Goal: Task Accomplishment & Management: Manage account settings

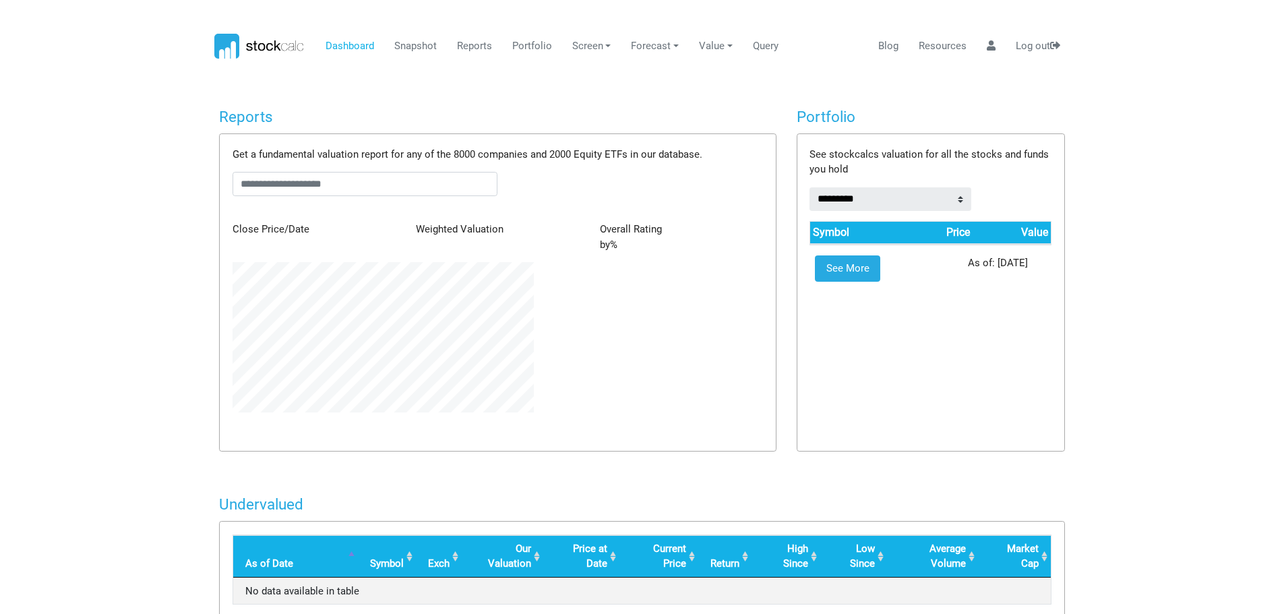
click at [268, 46] on icon at bounding box center [270, 47] width 7 height 8
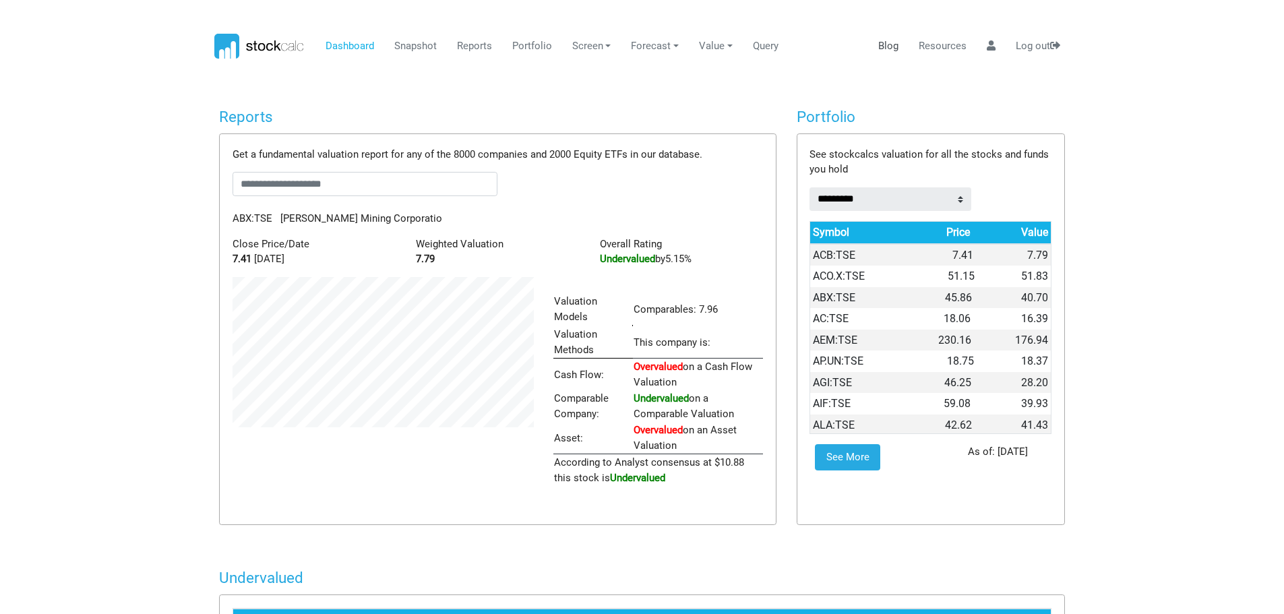
scroll to position [673973, 673861]
click at [932, 42] on link "Resources" at bounding box center [943, 47] width 58 height 26
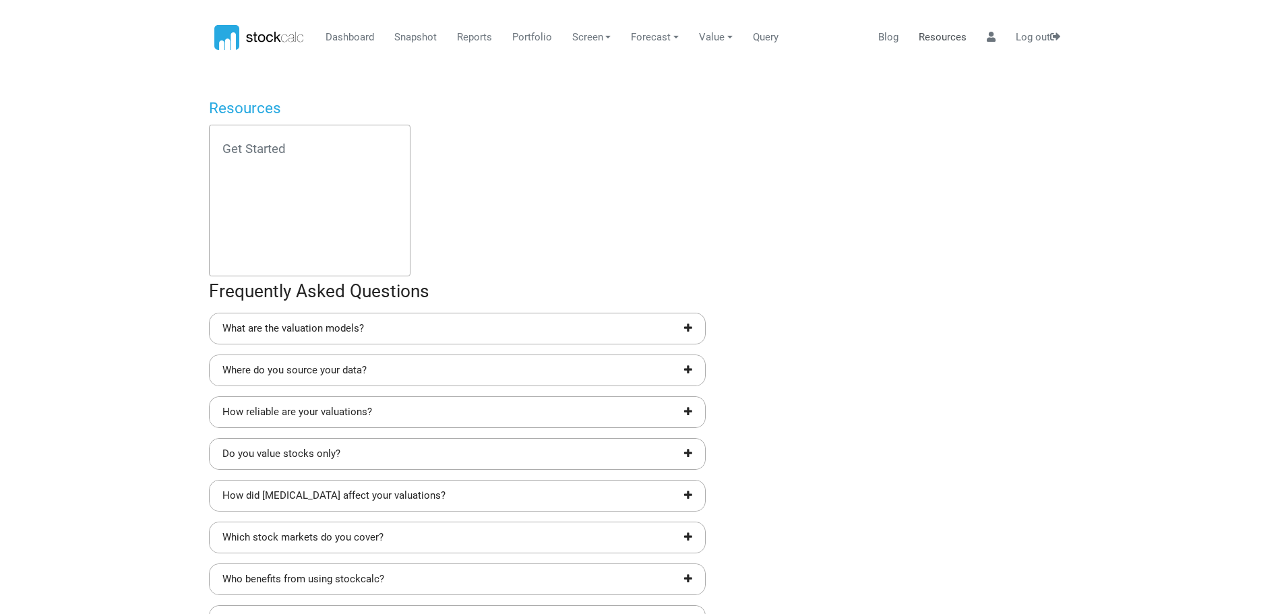
scroll to position [0, 0]
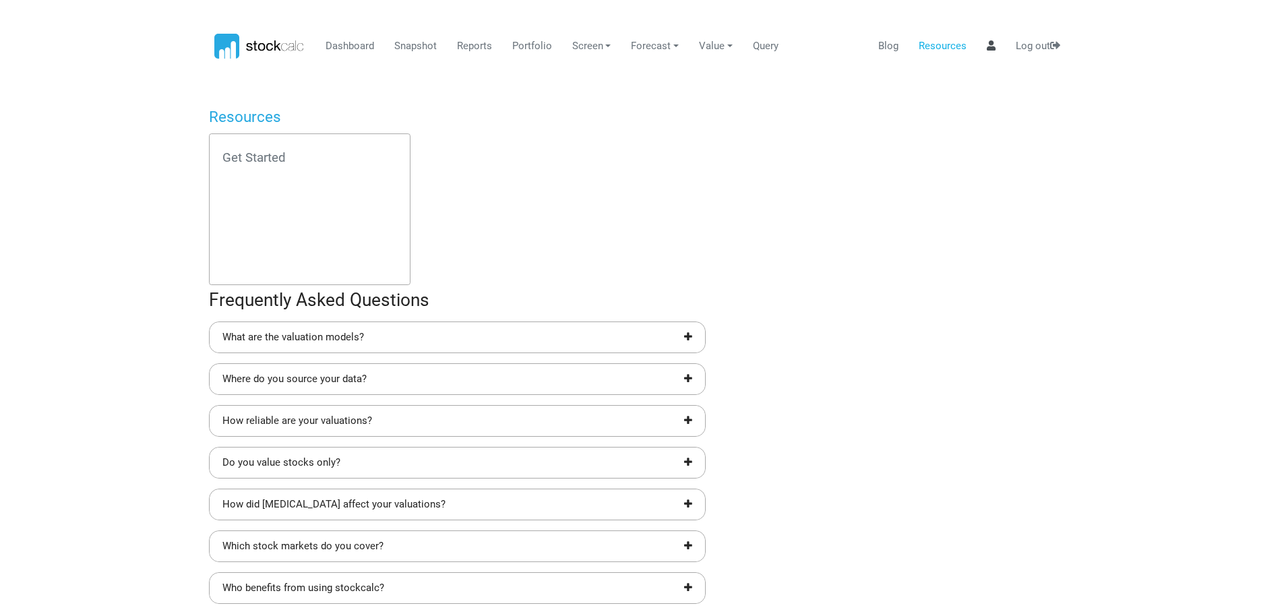
click at [987, 50] on icon at bounding box center [991, 45] width 9 height 10
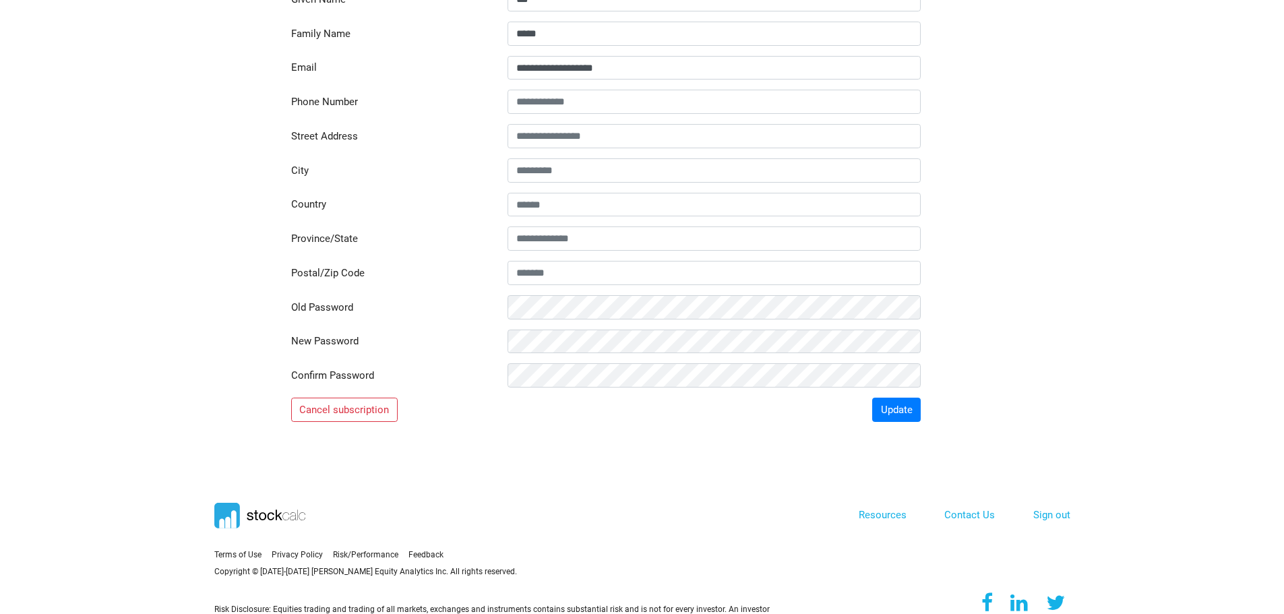
scroll to position [183, 0]
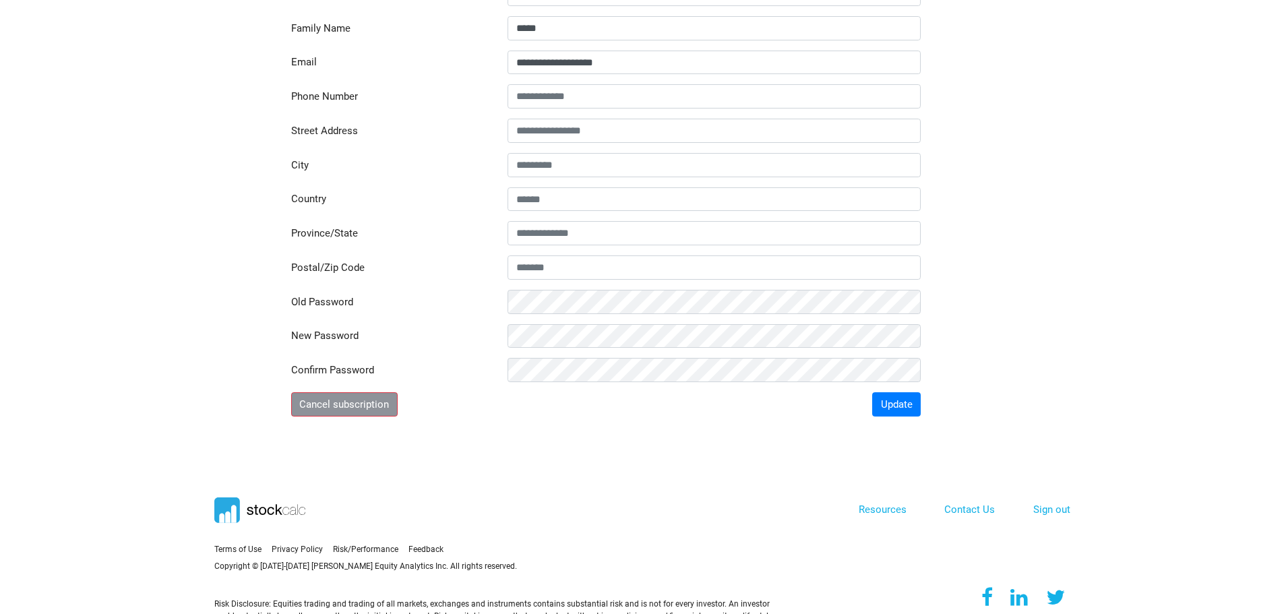
click at [331, 401] on button "Cancel subscription" at bounding box center [344, 404] width 107 height 24
click at [364, 407] on button "Cancel subscription" at bounding box center [344, 404] width 107 height 24
click at [365, 407] on button "Cancel subscription" at bounding box center [344, 404] width 107 height 24
click at [367, 408] on button "Cancel subscription" at bounding box center [344, 404] width 107 height 24
click at [572, 517] on div at bounding box center [423, 510] width 418 height 36
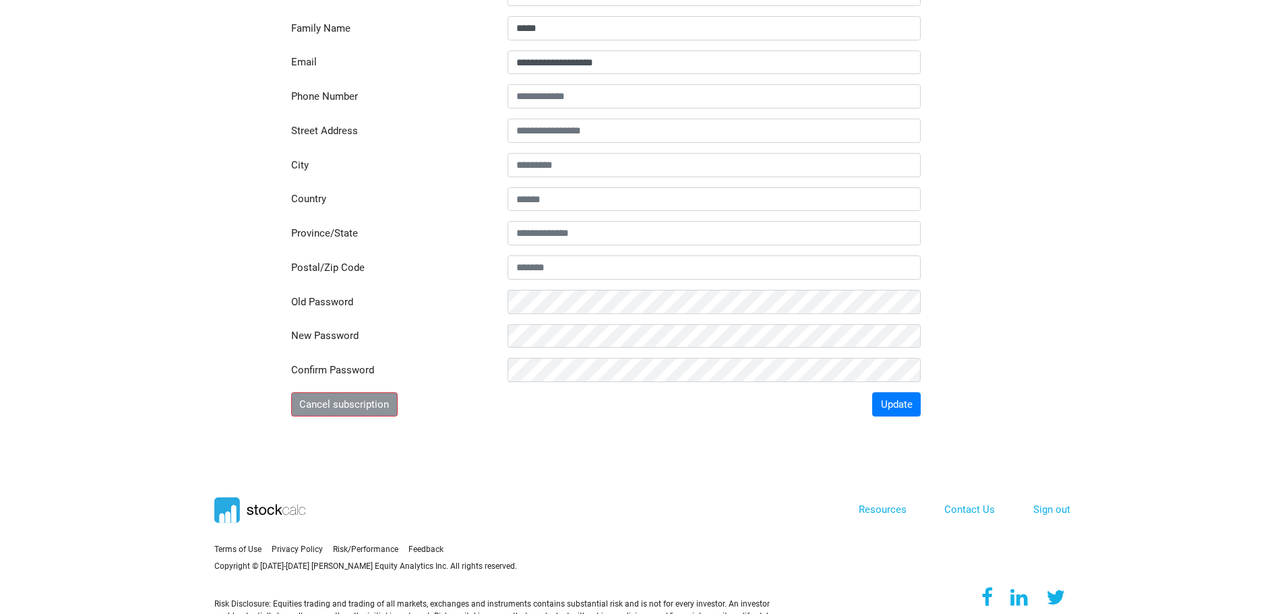
click at [330, 401] on button "Cancel subscription" at bounding box center [344, 404] width 107 height 24
click at [722, 483] on div "Terms of Use Privacy Policy Risk/Performance" at bounding box center [642, 559] width 876 height 194
click at [890, 406] on button "Update" at bounding box center [896, 404] width 49 height 24
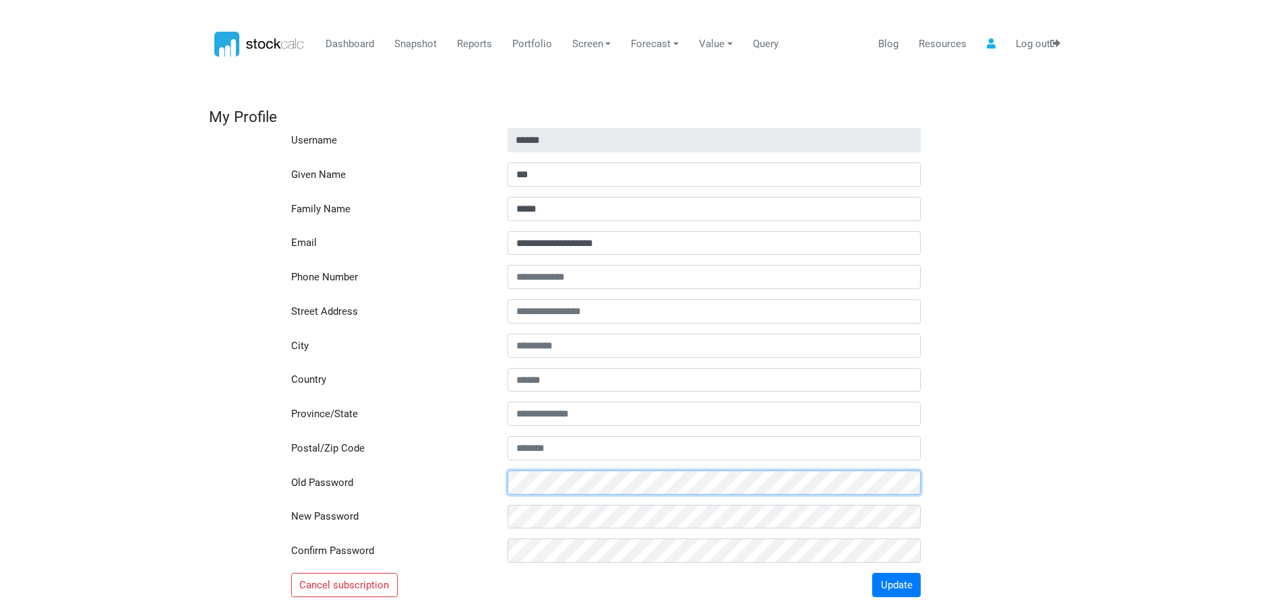
scroll to position [0, 0]
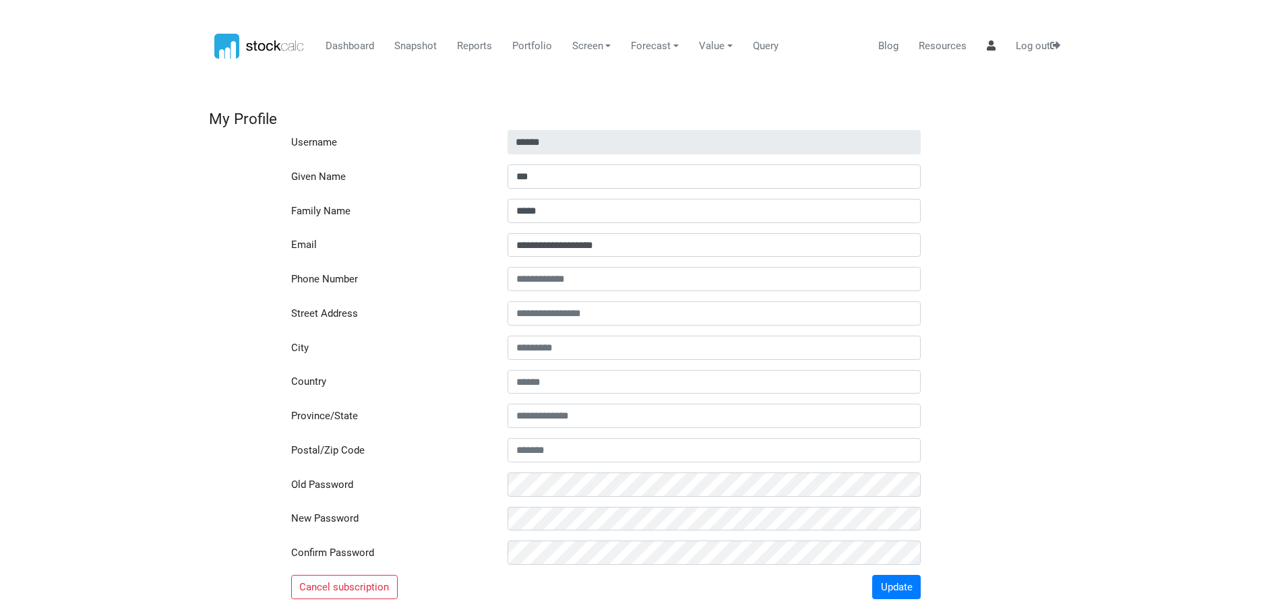
click at [990, 47] on icon at bounding box center [991, 45] width 9 height 10
click at [990, 46] on icon at bounding box center [991, 45] width 9 height 10
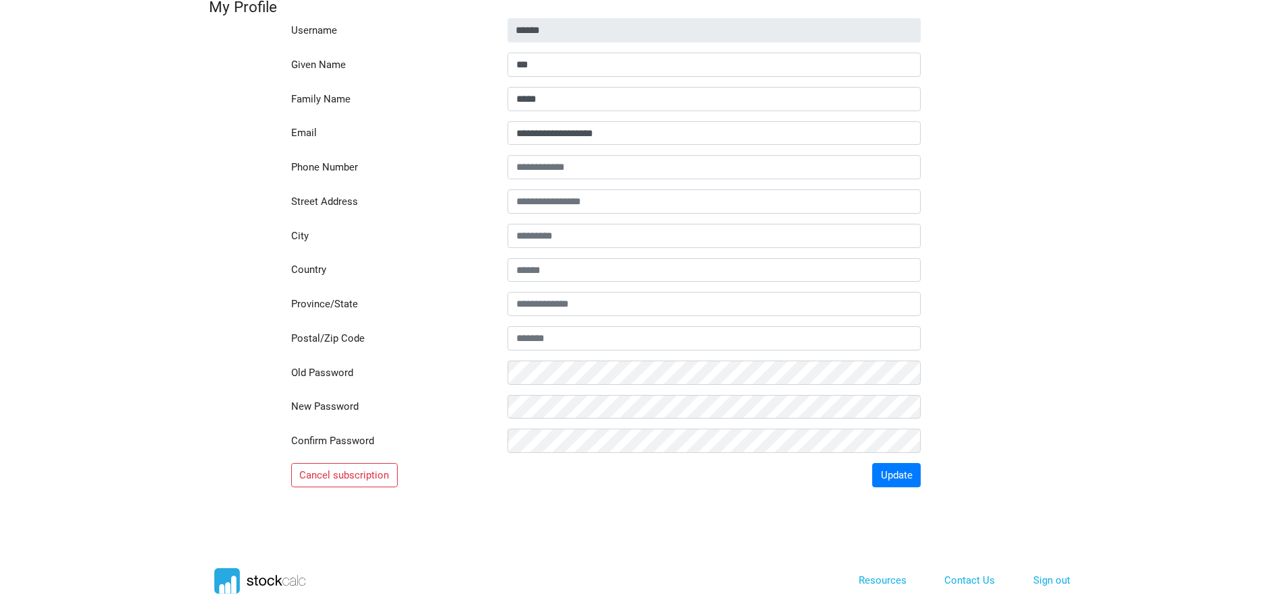
scroll to position [113, 0]
click at [338, 477] on button "Cancel subscription" at bounding box center [344, 474] width 107 height 24
click at [348, 470] on button "Cancel subscription" at bounding box center [344, 474] width 107 height 24
click at [349, 469] on button "Cancel subscription" at bounding box center [344, 474] width 107 height 24
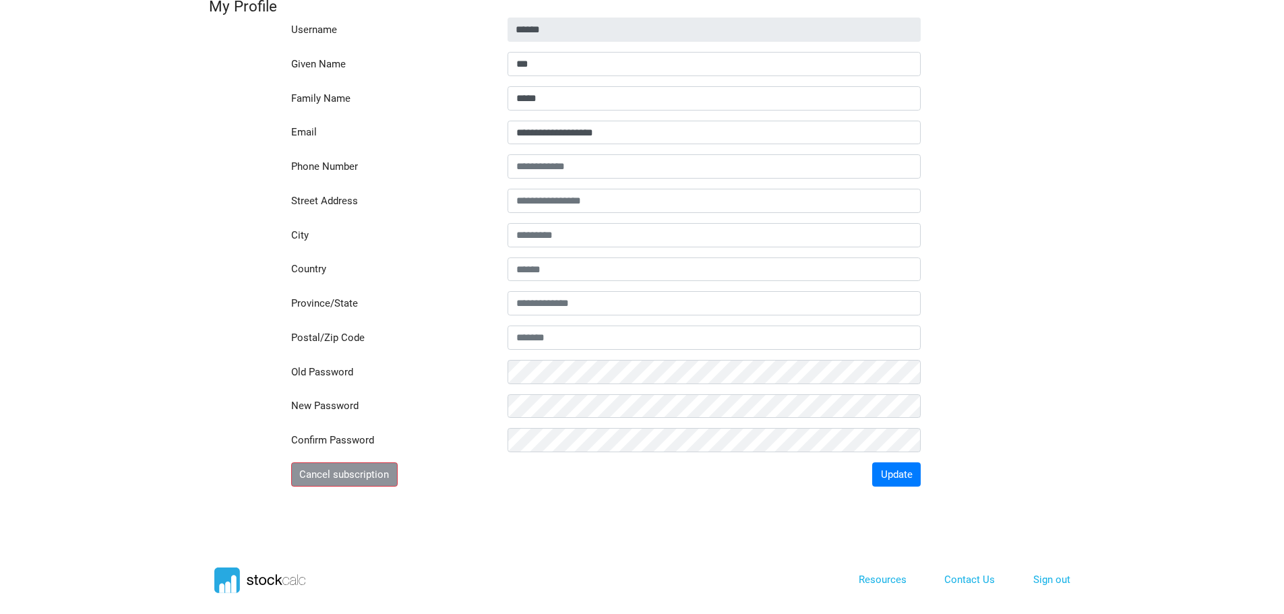
click at [349, 469] on button "Cancel subscription" at bounding box center [344, 474] width 107 height 24
click at [348, 469] on button "Cancel subscription" at bounding box center [344, 474] width 107 height 24
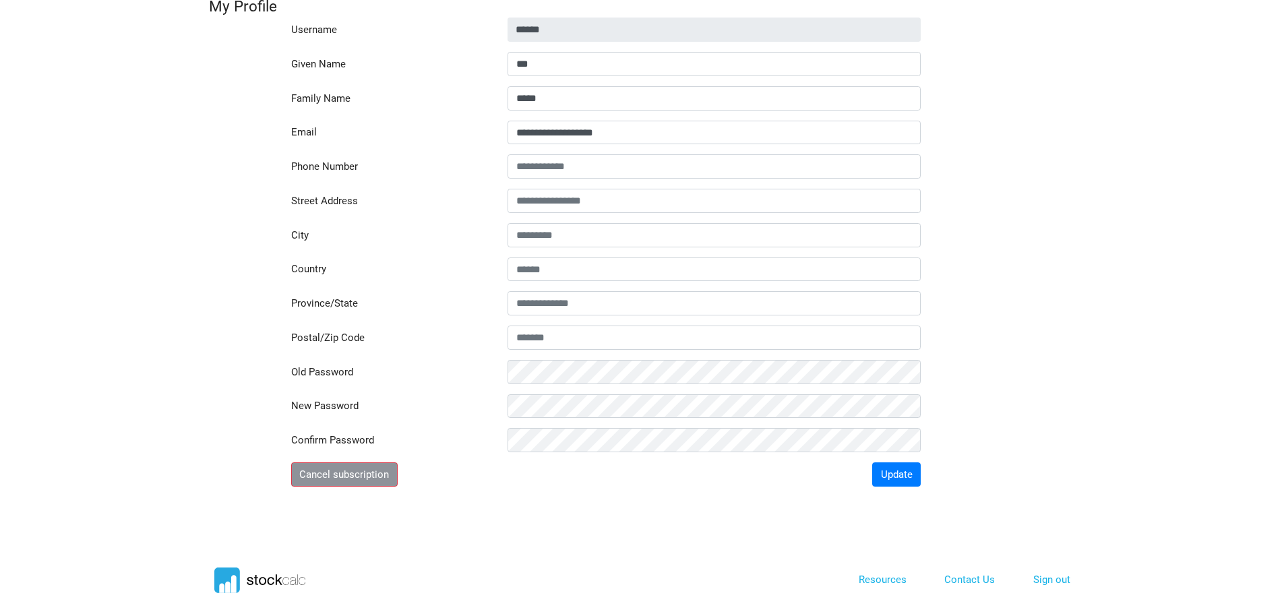
click at [348, 469] on button "Cancel subscription" at bounding box center [344, 474] width 107 height 24
click at [888, 582] on link "Resources" at bounding box center [883, 580] width 48 height 12
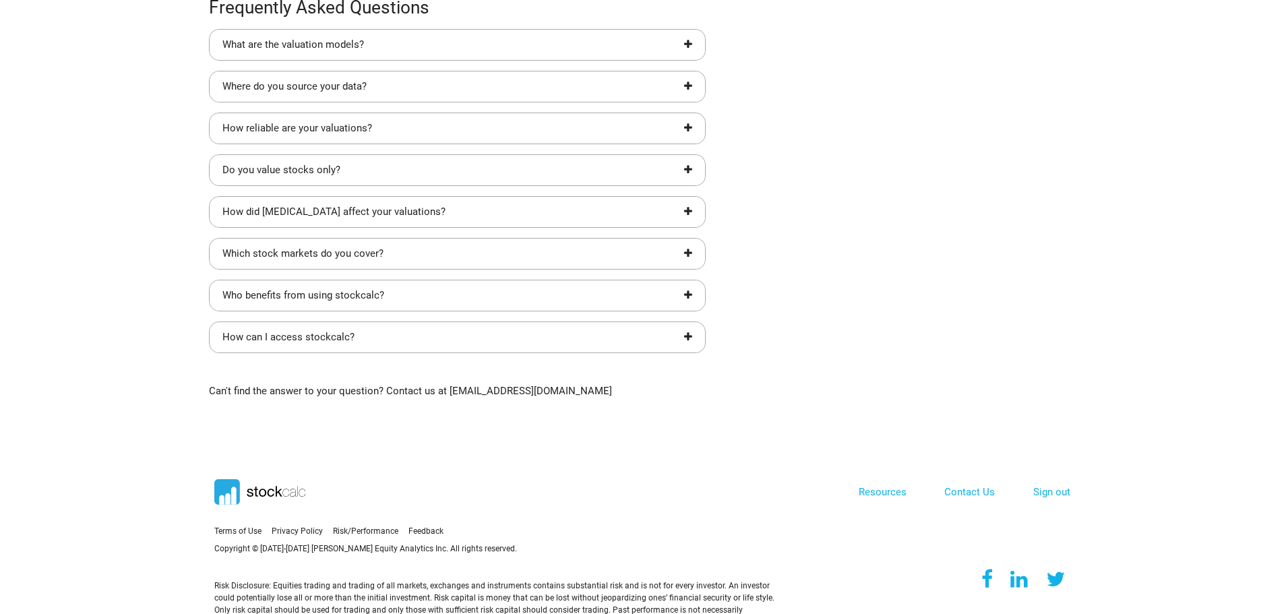
scroll to position [809, 0]
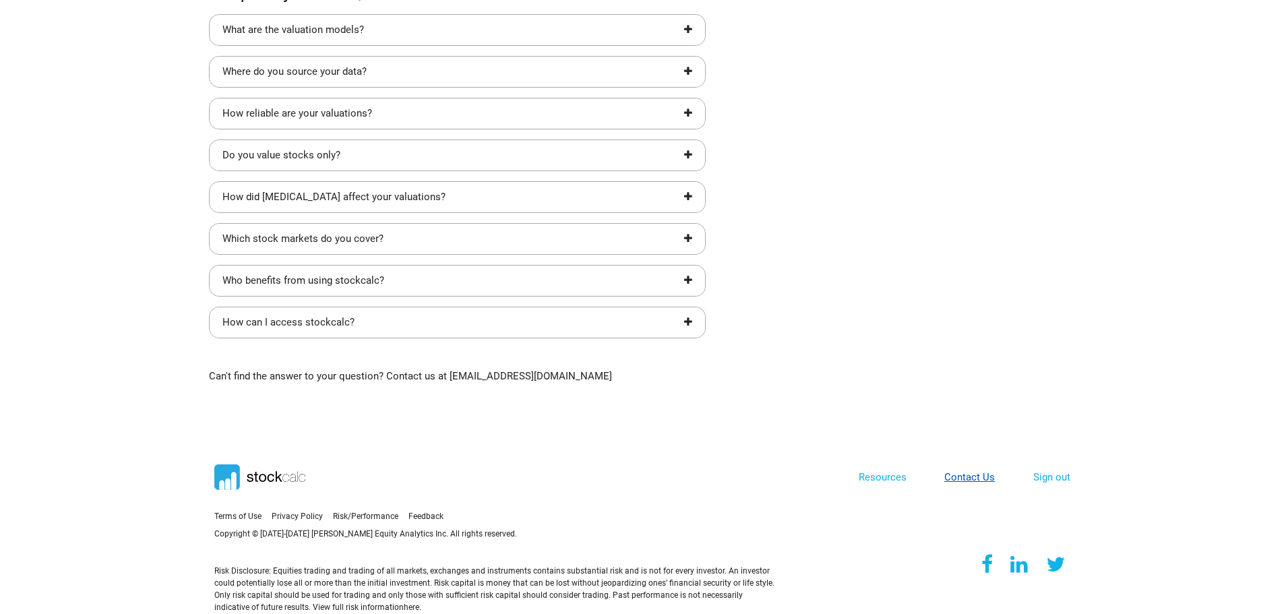
click at [980, 473] on link "Contact Us" at bounding box center [970, 477] width 51 height 12
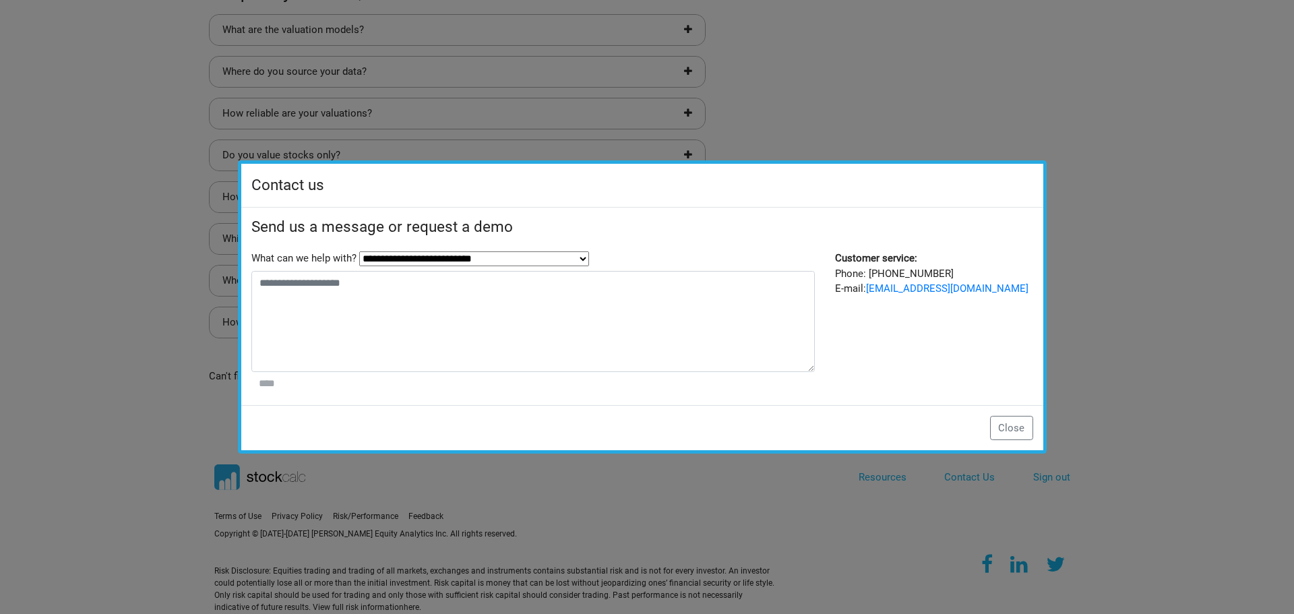
click at [578, 262] on select "**********" at bounding box center [474, 258] width 230 height 15
select select "*****"
click at [359, 251] on select "**********" at bounding box center [474, 258] width 230 height 15
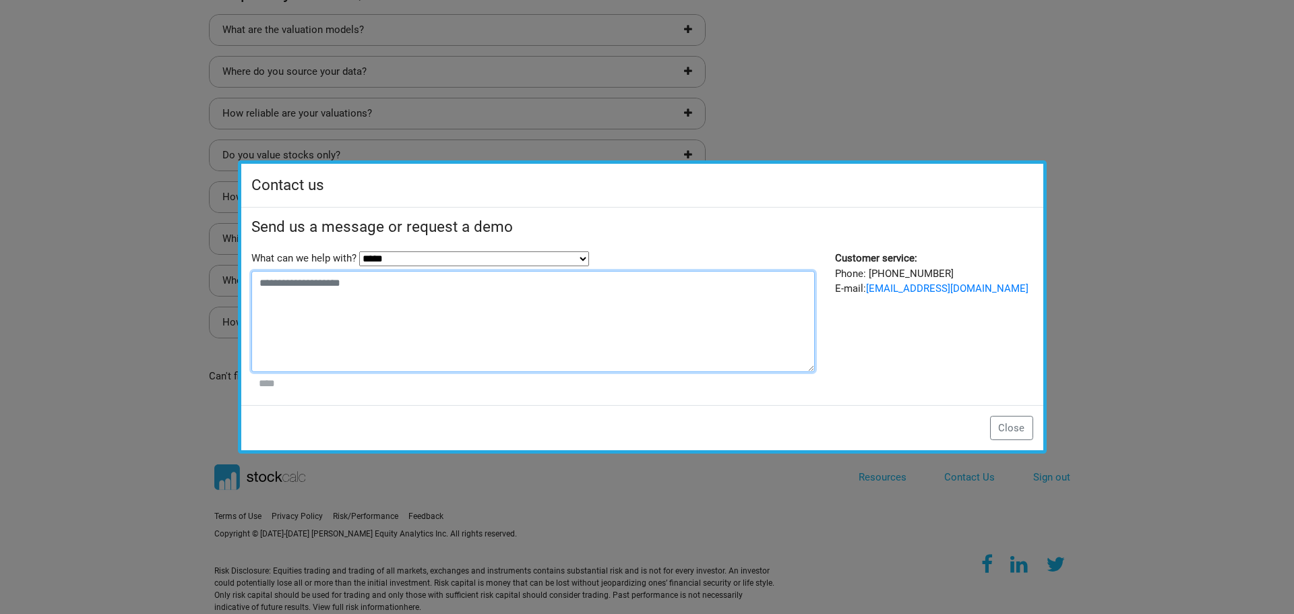
click at [322, 283] on textarea at bounding box center [533, 321] width 564 height 101
type textarea "**********"
click at [581, 256] on select "**********" at bounding box center [474, 258] width 230 height 15
click at [359, 251] on select "**********" at bounding box center [474, 258] width 230 height 15
click at [445, 295] on textarea "**********" at bounding box center [533, 321] width 564 height 101
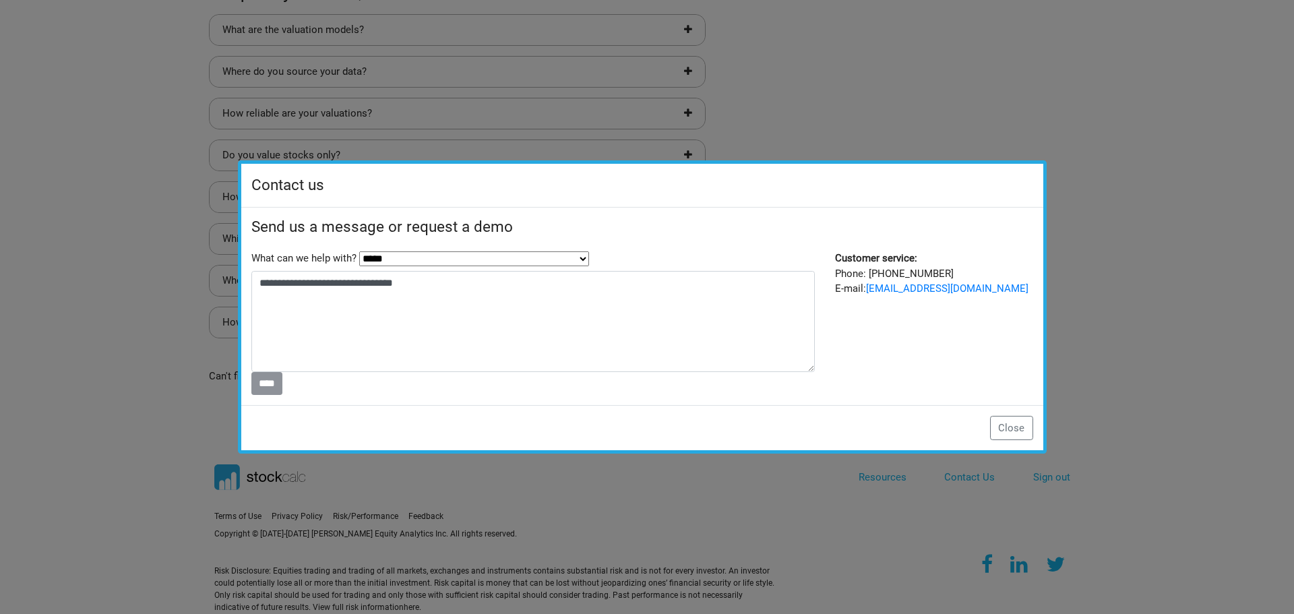
click at [276, 385] on input "****" at bounding box center [267, 383] width 32 height 23
click at [1003, 419] on button "Close" at bounding box center [1011, 428] width 43 height 24
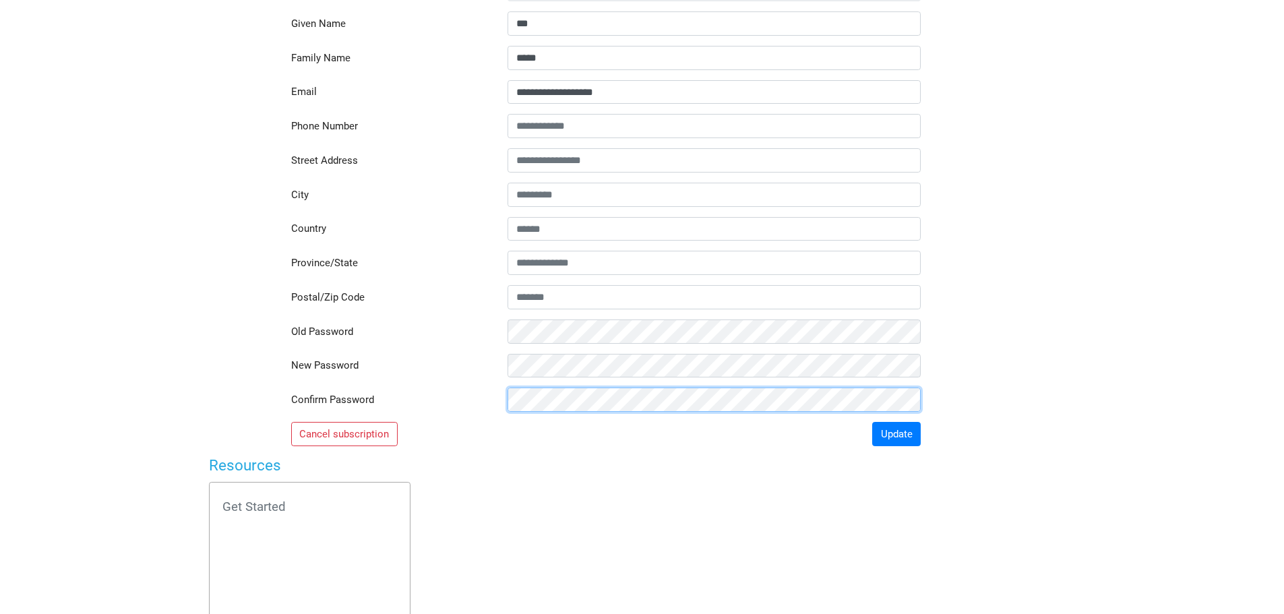
scroll to position [157, 0]
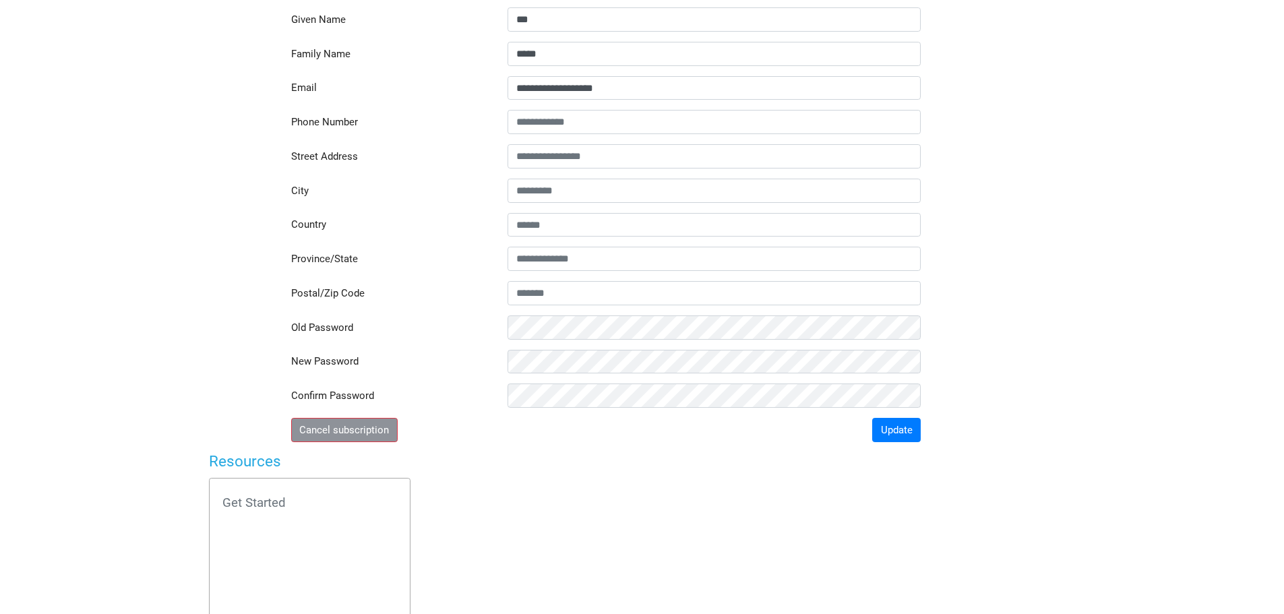
click at [363, 436] on button "Cancel subscription" at bounding box center [344, 430] width 107 height 24
click at [891, 430] on button "Update" at bounding box center [896, 430] width 49 height 24
click at [336, 431] on button "Cancel subscription" at bounding box center [344, 430] width 107 height 24
click at [338, 431] on button "Cancel subscription" at bounding box center [344, 430] width 107 height 24
click at [341, 432] on button "Cancel subscription" at bounding box center [344, 430] width 107 height 24
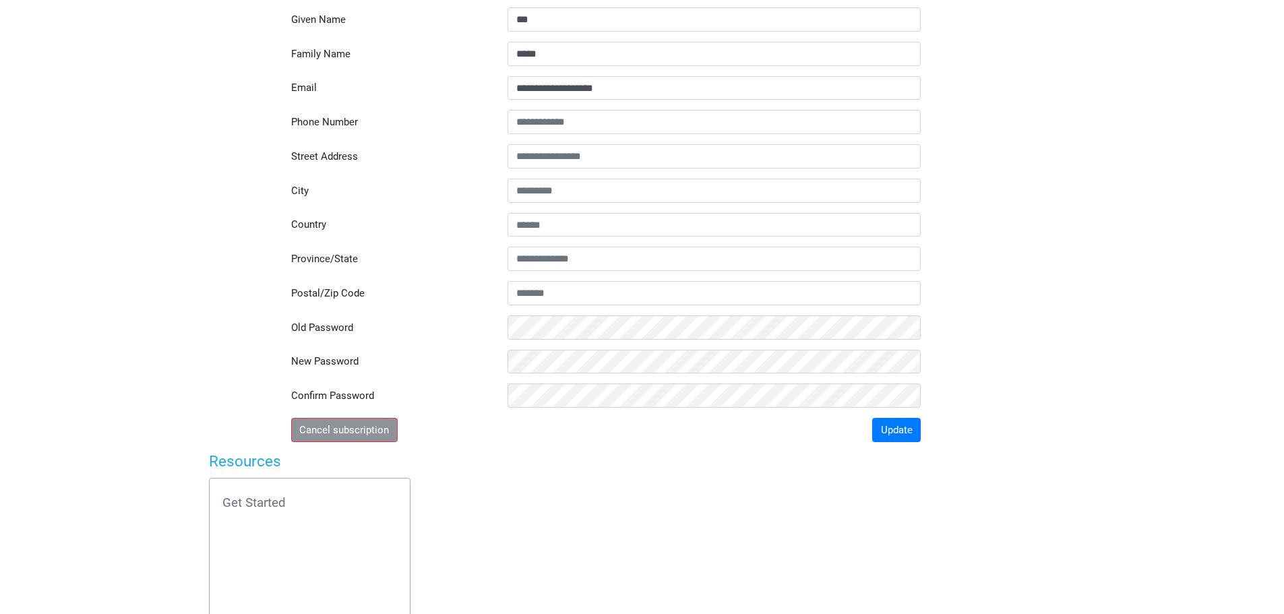
click at [342, 440] on button "Cancel subscription" at bounding box center [344, 430] width 107 height 24
drag, startPoint x: 338, startPoint y: 438, endPoint x: 331, endPoint y: 436, distance: 7.3
click at [334, 437] on button "Cancel subscription" at bounding box center [344, 430] width 107 height 24
click at [332, 436] on button "Cancel subscription" at bounding box center [344, 430] width 107 height 24
click at [331, 436] on button "Cancel subscription" at bounding box center [344, 430] width 107 height 24
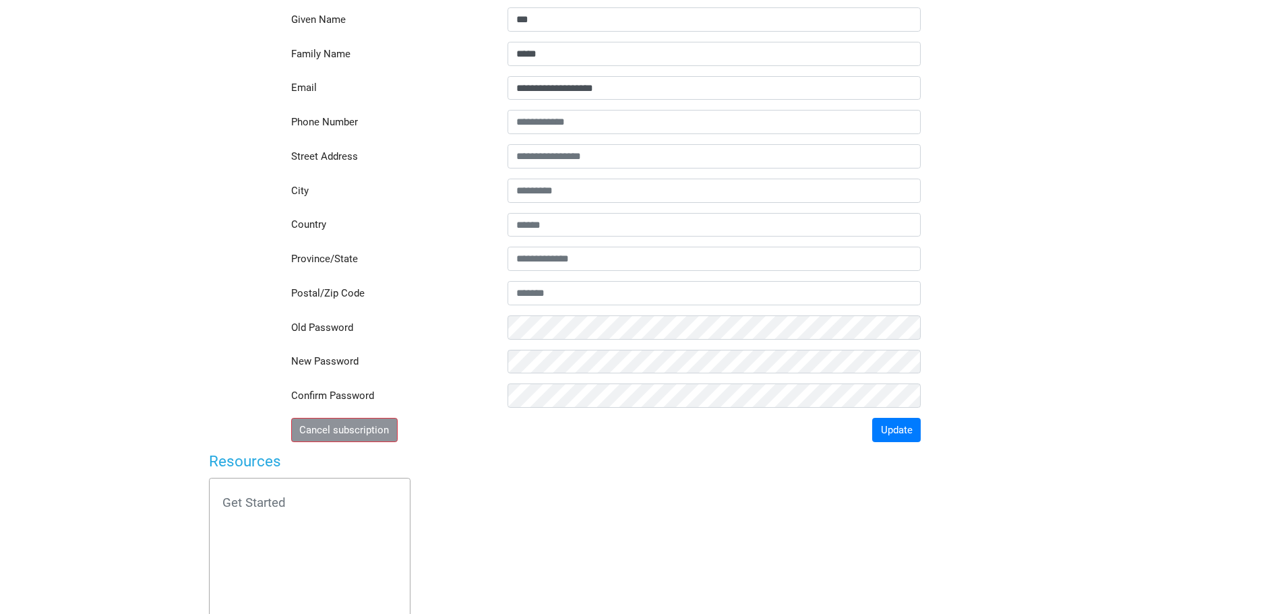
click at [331, 433] on button "Cancel subscription" at bounding box center [344, 430] width 107 height 24
click at [336, 433] on button "Cancel subscription" at bounding box center [344, 430] width 107 height 24
click at [338, 434] on button "Cancel subscription" at bounding box center [344, 430] width 107 height 24
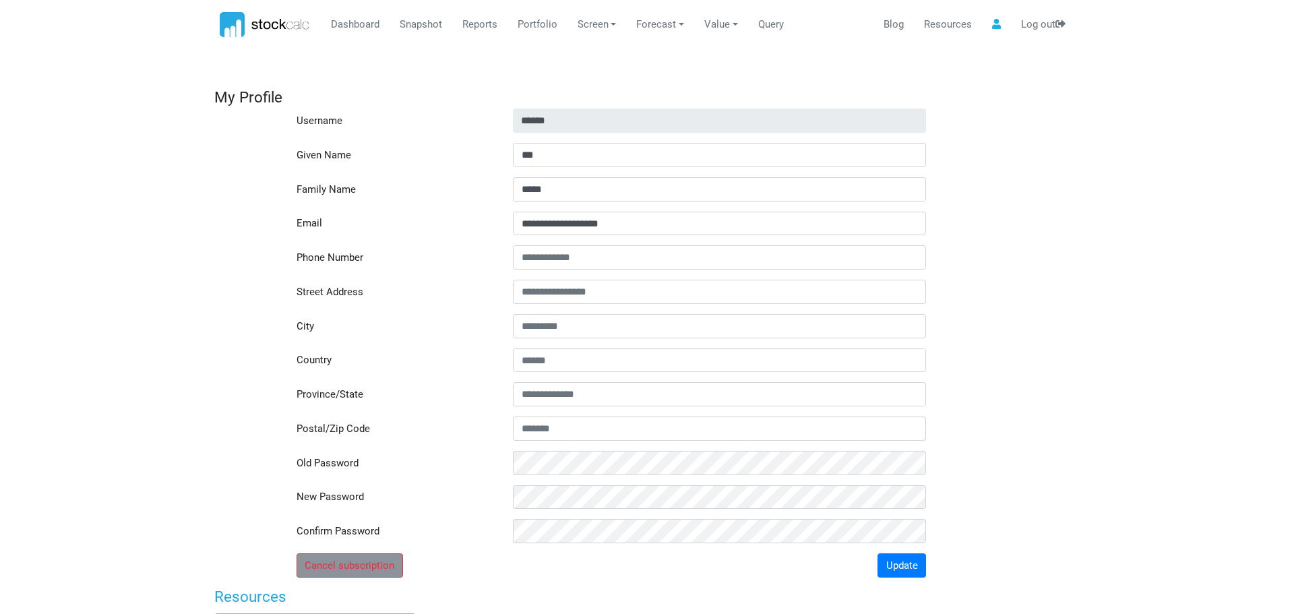
scroll to position [0, 0]
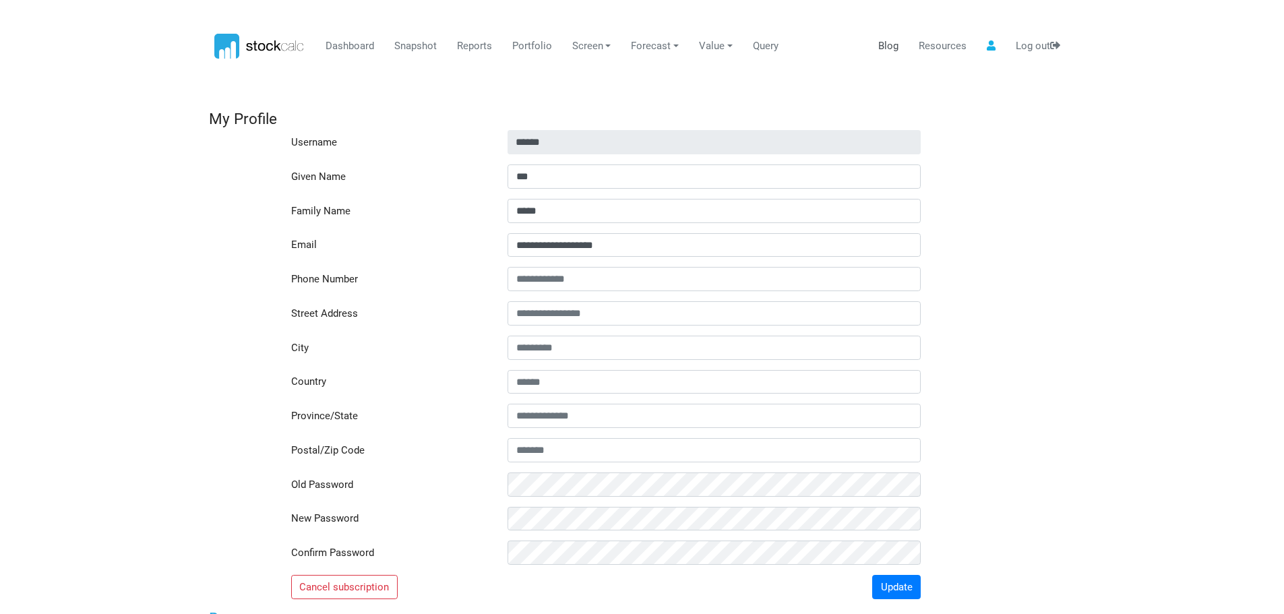
click at [885, 40] on link "Blog" at bounding box center [888, 47] width 30 height 26
